Goal: Information Seeking & Learning: Find specific fact

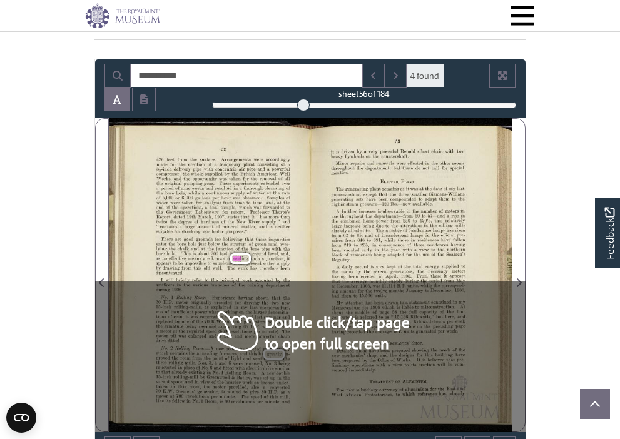
scroll to position [136, 0]
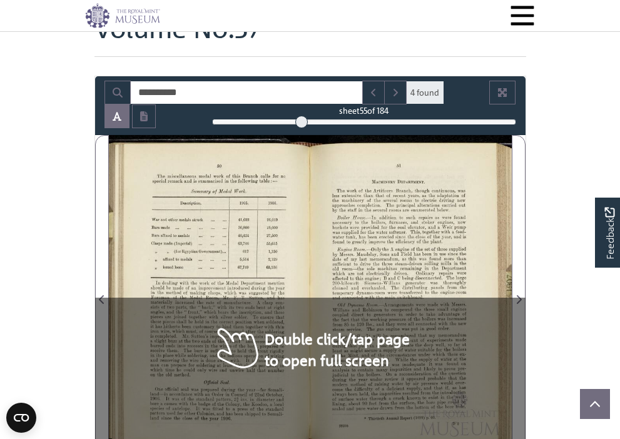
click at [302, 123] on div at bounding box center [301, 122] width 13 height 13
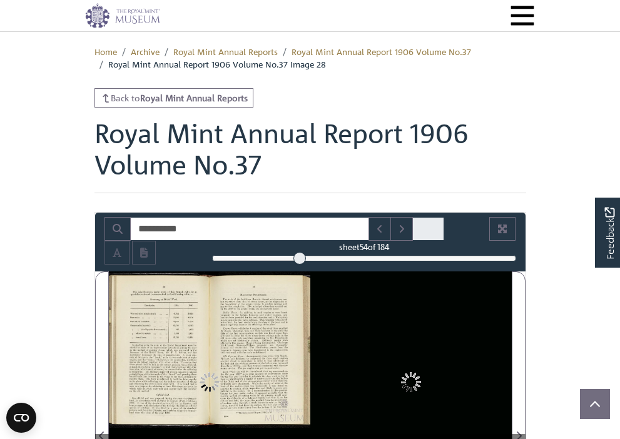
scroll to position [136, 0]
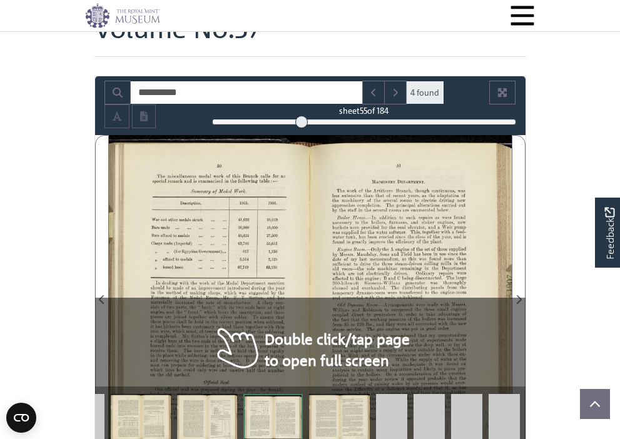
click at [301, 124] on div at bounding box center [301, 122] width 13 height 13
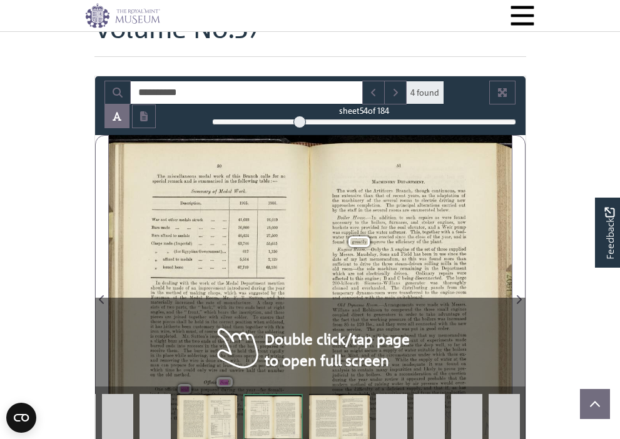
scroll to position [130, 0]
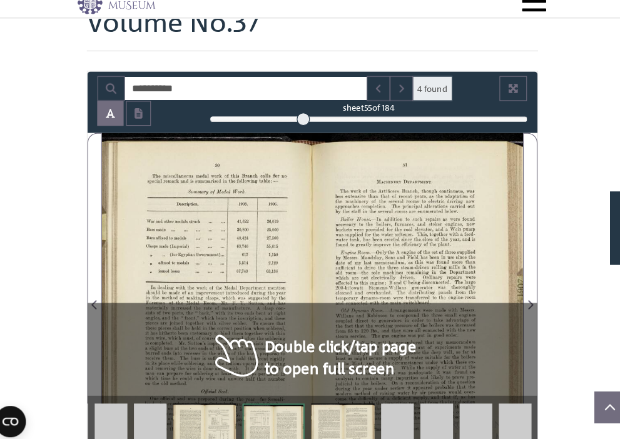
click at [295, 122] on div at bounding box center [301, 128] width 13 height 13
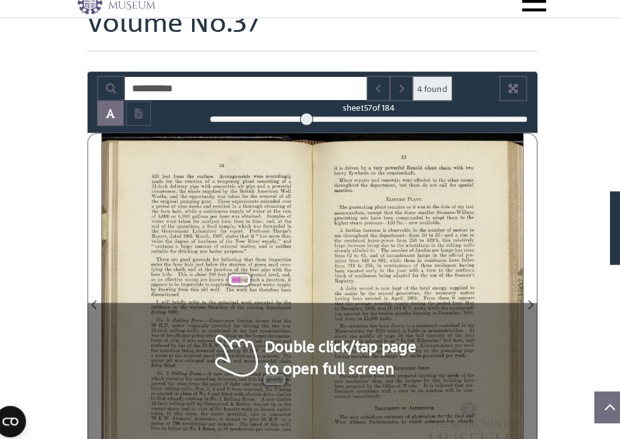
click at [298, 122] on div at bounding box center [304, 128] width 13 height 13
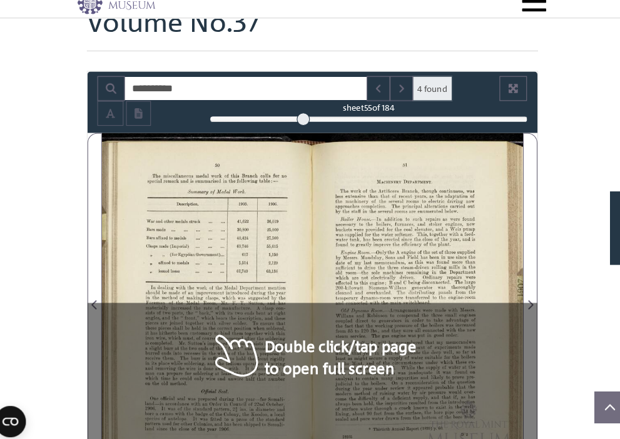
click at [295, 122] on div at bounding box center [301, 128] width 13 height 13
click at [293, 122] on div at bounding box center [299, 128] width 13 height 13
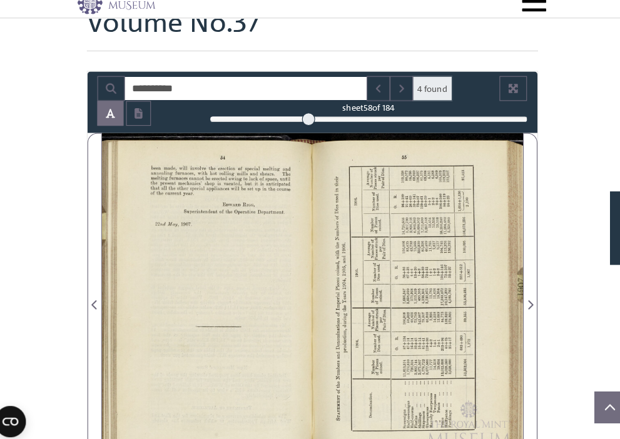
drag, startPoint x: 288, startPoint y: 110, endPoint x: 295, endPoint y: 111, distance: 6.4
click at [300, 122] on div at bounding box center [306, 128] width 13 height 13
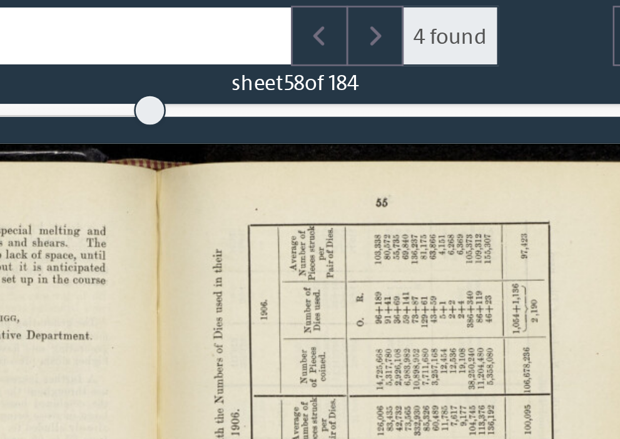
scroll to position [105, 0]
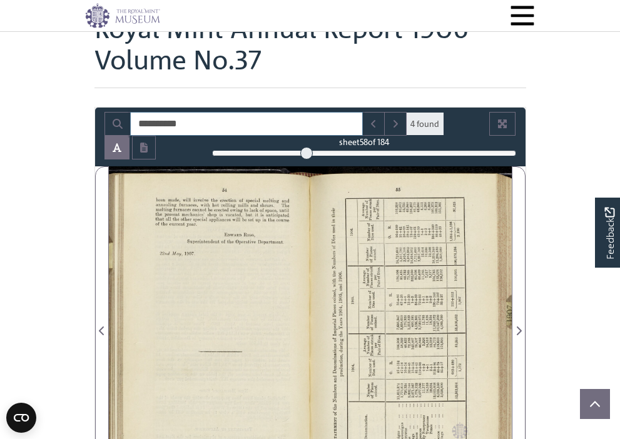
drag, startPoint x: 205, startPoint y: 122, endPoint x: 136, endPoint y: 106, distance: 70.7
click at [136, 107] on div "**********" at bounding box center [309, 324] width 431 height 435
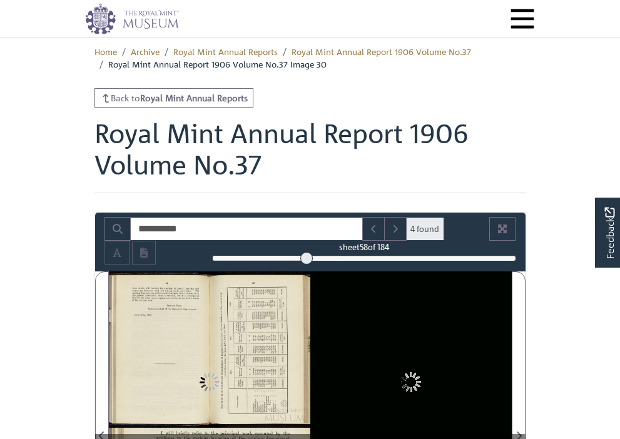
scroll to position [105, 0]
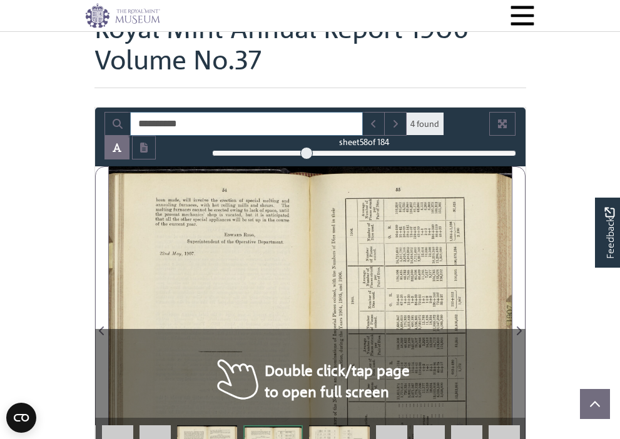
drag, startPoint x: 206, startPoint y: 123, endPoint x: 56, endPoint y: 116, distance: 149.6
click at [56, 116] on body "Menu Archive Search About Us Contact" at bounding box center [310, 436] width 620 height 1082
type input "****"
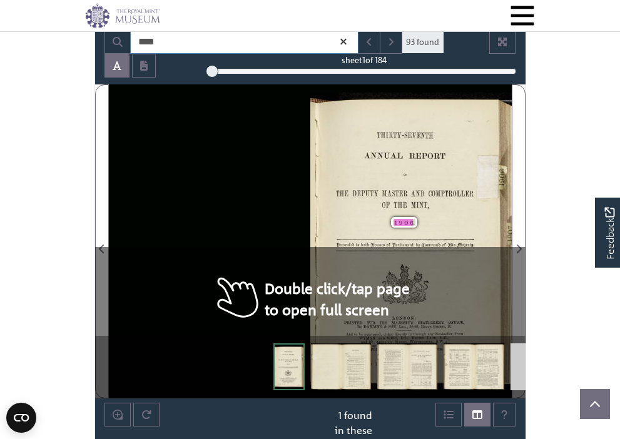
scroll to position [191, 0]
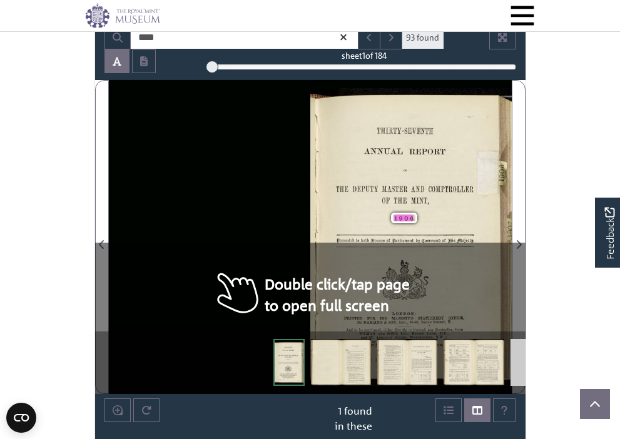
click at [408, 200] on div "THE DEPUTY MASTER AND COMPTROLLER OF THE MINT," at bounding box center [404, 194] width 137 height 19
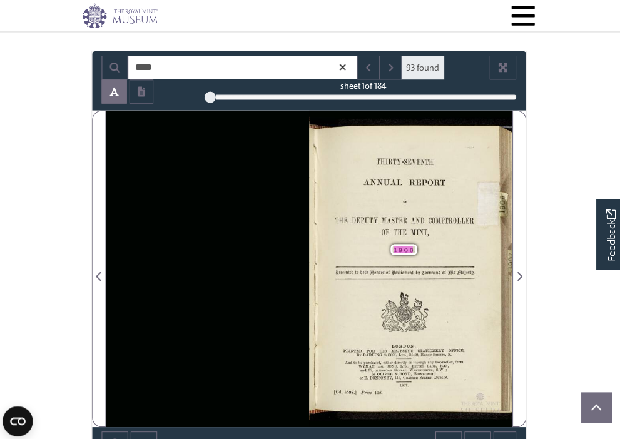
scroll to position [161, 0]
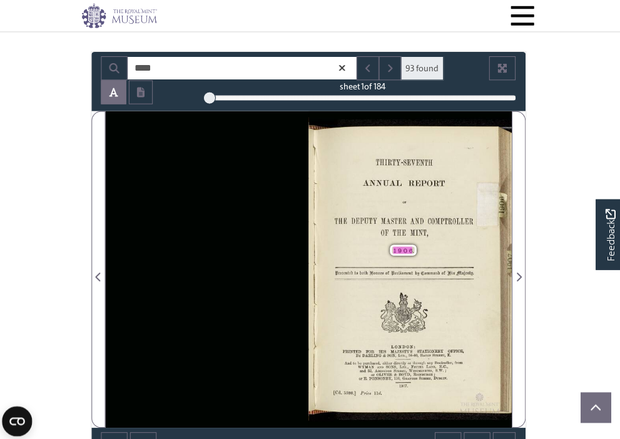
click at [340, 66] on icon at bounding box center [343, 67] width 6 height 6
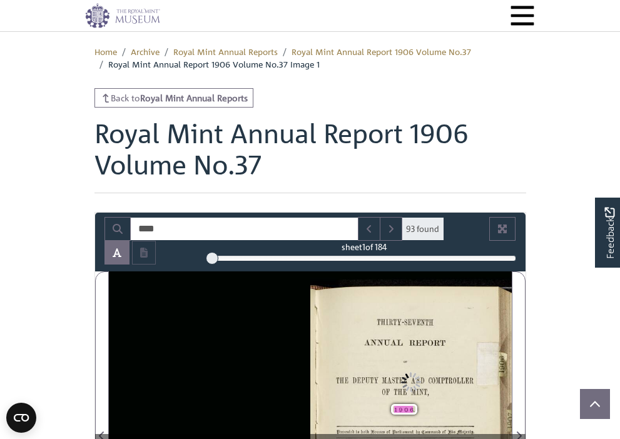
scroll to position [162, 4]
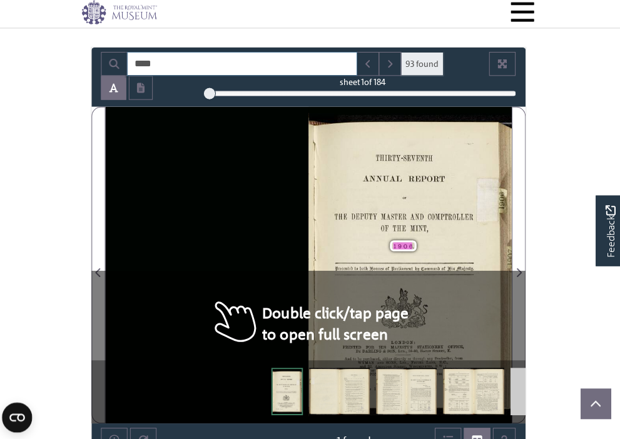
click at [276, 63] on input "****" at bounding box center [244, 67] width 229 height 24
type input "*"
click at [113, 66] on icon "Search" at bounding box center [118, 67] width 10 height 10
click at [421, 66] on span "93 found" at bounding box center [422, 67] width 43 height 24
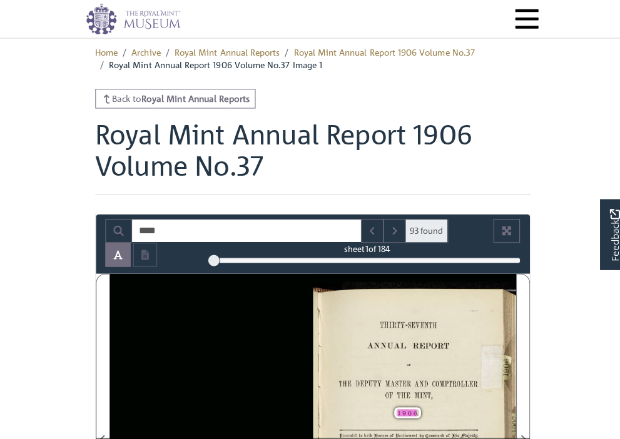
scroll to position [158, 0]
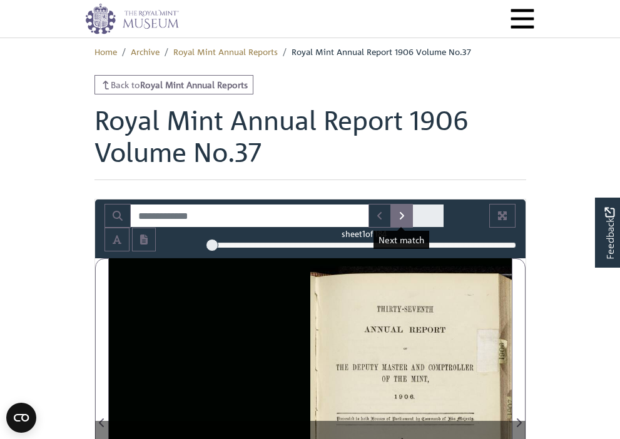
click at [402, 215] on icon "Next Match" at bounding box center [401, 216] width 6 height 10
click at [401, 215] on icon "Next Match" at bounding box center [401, 216] width 6 height 10
click at [392, 213] on button "Next Match" at bounding box center [401, 216] width 23 height 24
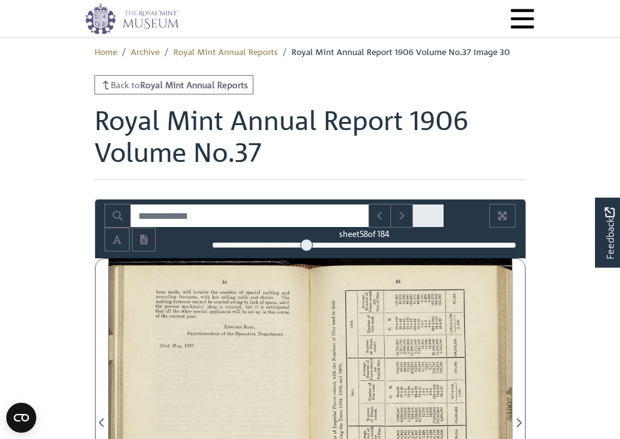
drag, startPoint x: 215, startPoint y: 243, endPoint x: 306, endPoint y: 245, distance: 91.3
click at [306, 245] on div at bounding box center [306, 245] width 13 height 13
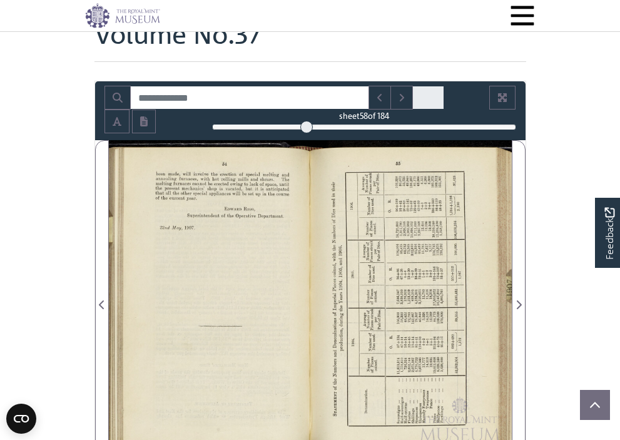
scroll to position [114, 0]
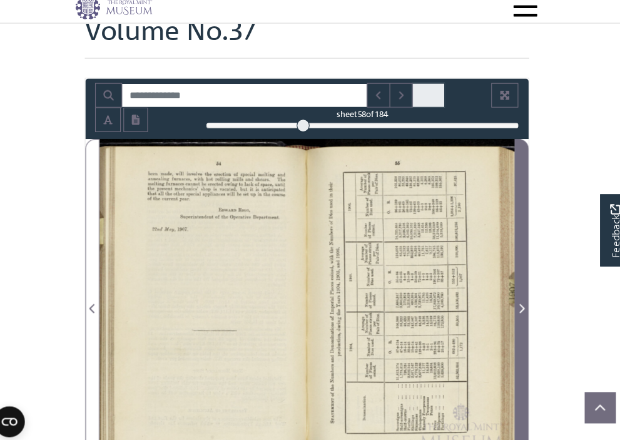
click at [512, 301] on span "Next Page" at bounding box center [518, 308] width 13 height 15
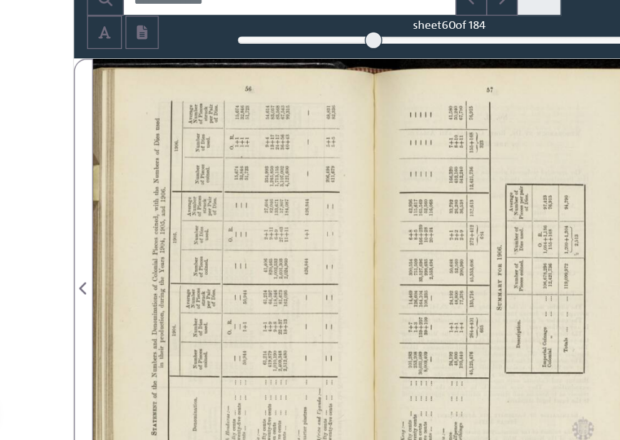
scroll to position [138, 0]
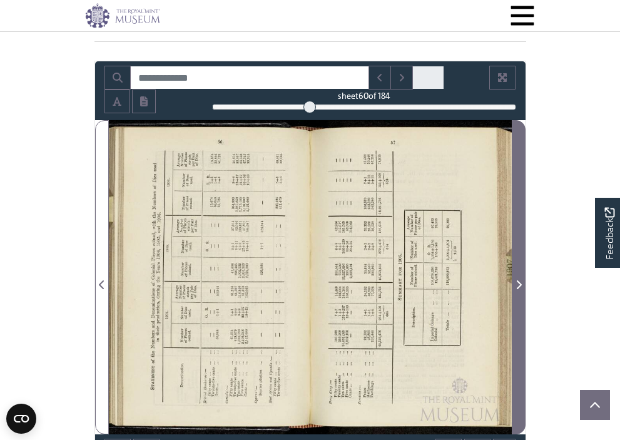
click at [520, 283] on icon "Next Page" at bounding box center [518, 284] width 5 height 9
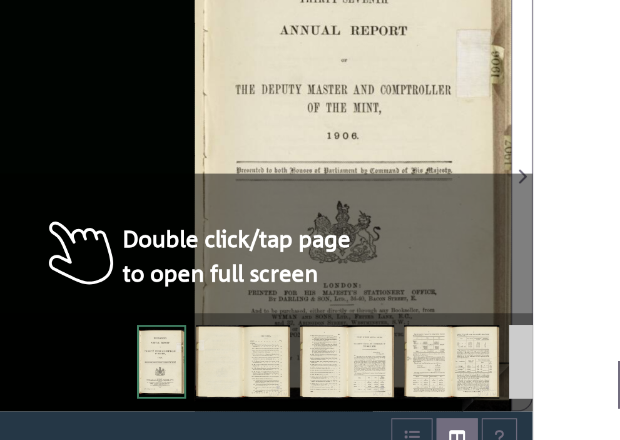
scroll to position [152, 0]
